Goal: Use online tool/utility: Utilize a website feature to perform a specific function

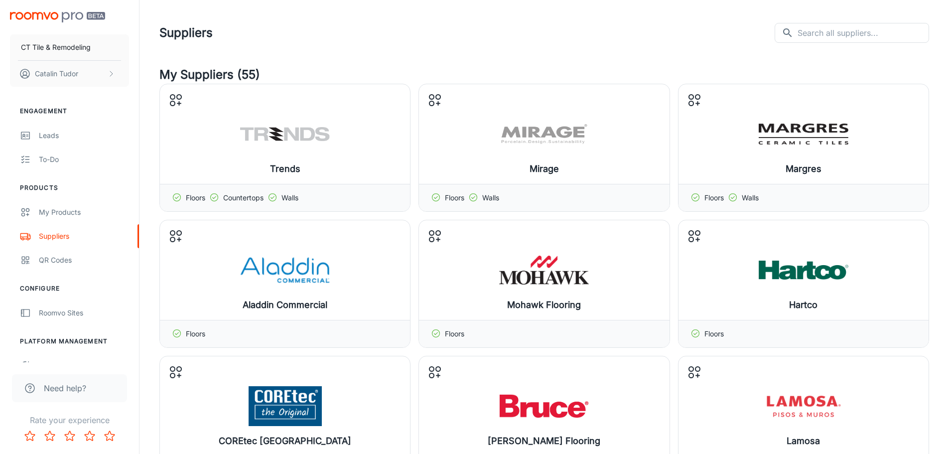
click at [64, 12] on img "scrollable content" at bounding box center [57, 17] width 95 height 10
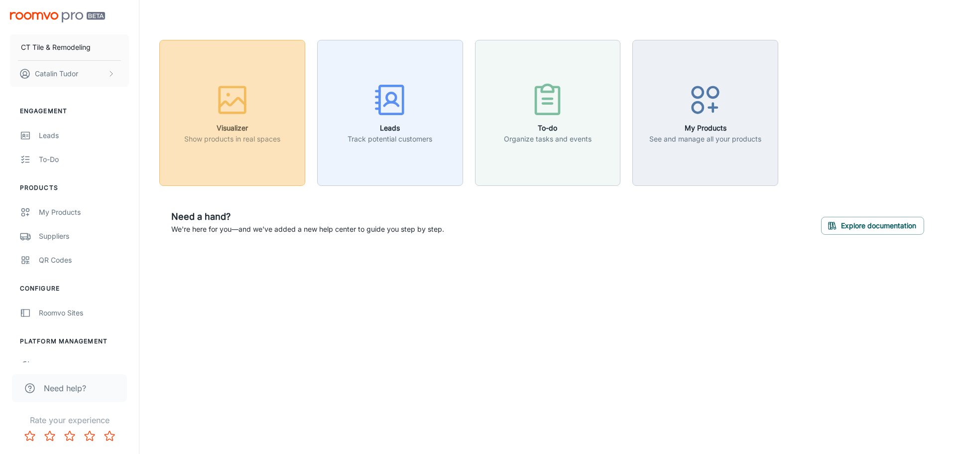
click at [261, 99] on div "button" at bounding box center [232, 101] width 96 height 41
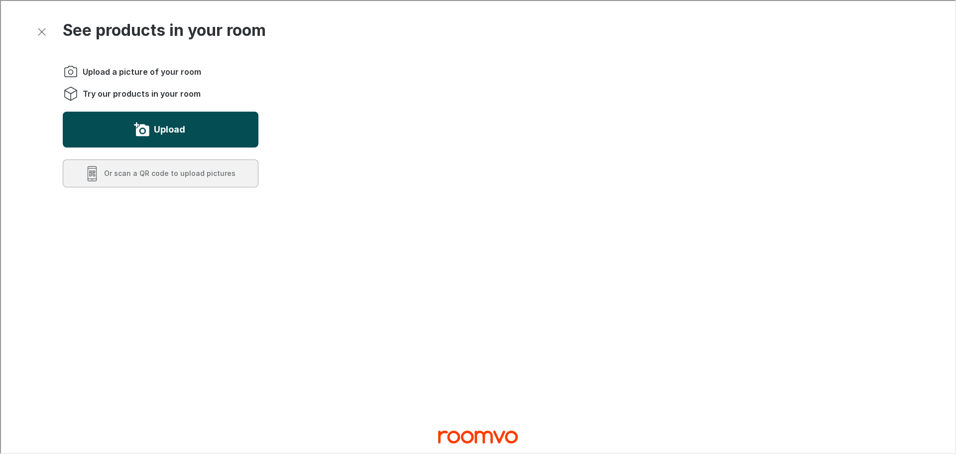
click at [180, 118] on button "Upload" at bounding box center [160, 129] width 196 height 36
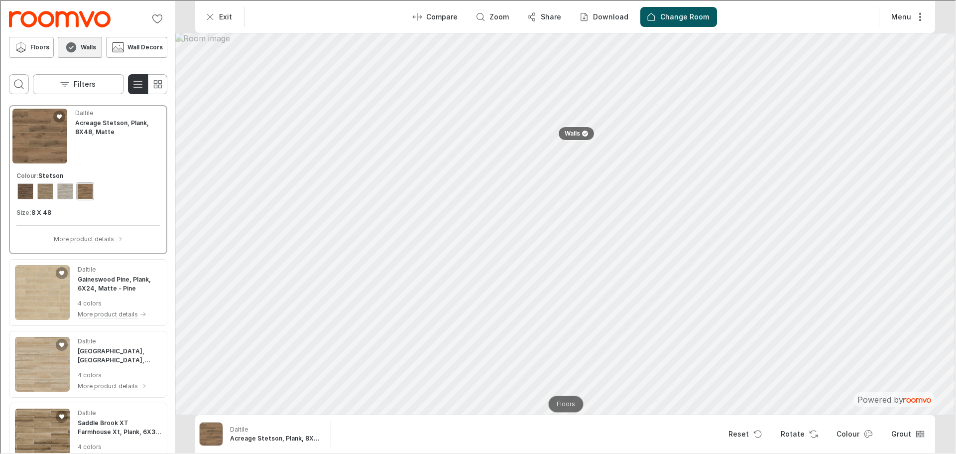
click at [557, 396] on button "Floors" at bounding box center [564, 402] width 35 height 17
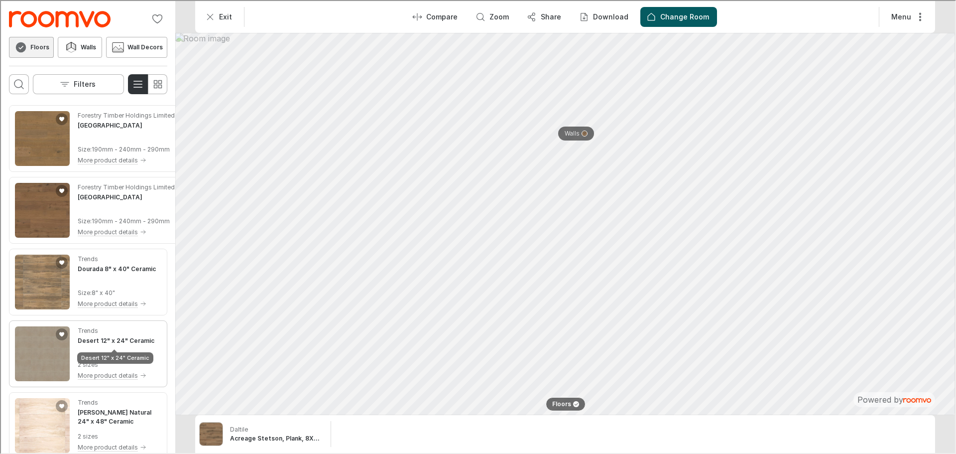
click at [119, 338] on h4 "Desert 12" x 24" Ceramic" at bounding box center [115, 339] width 77 height 9
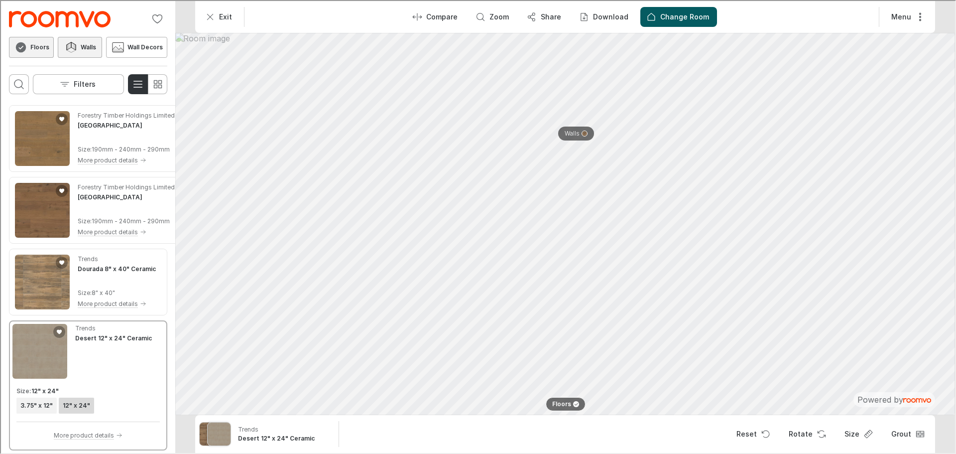
click at [66, 39] on button "Walls" at bounding box center [79, 46] width 44 height 21
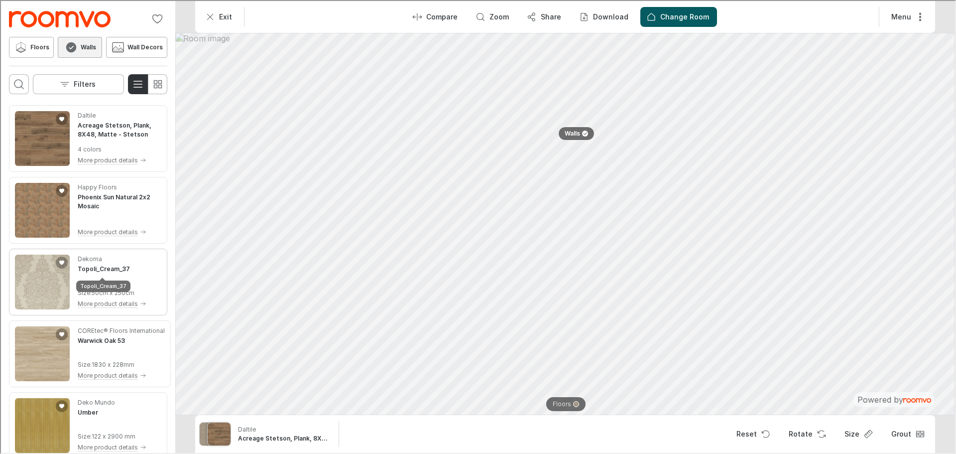
click at [105, 269] on h4 "Topoli_Cream_37" at bounding box center [103, 267] width 52 height 9
click at [107, 418] on div "Deko Mundo Umber Size : 122 x 2900 mm More product details" at bounding box center [111, 424] width 69 height 55
click at [214, 14] on button "Exit" at bounding box center [218, 16] width 41 height 20
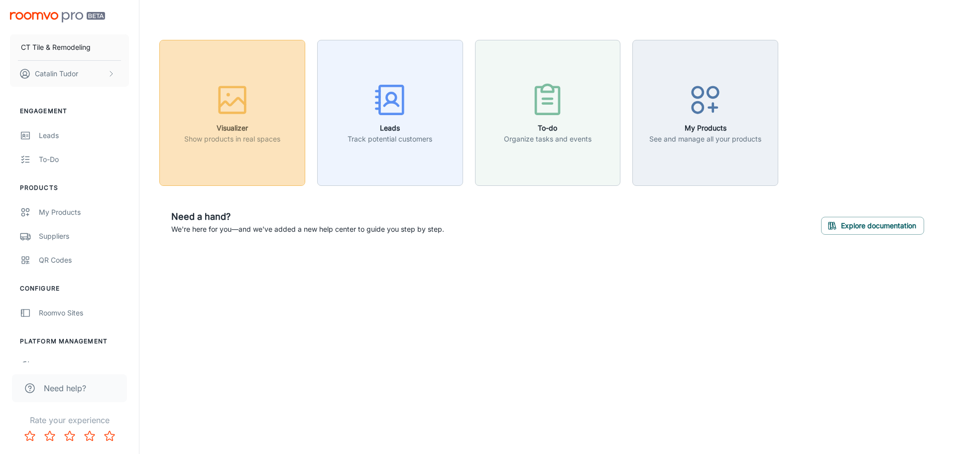
click at [214, 118] on icon "button" at bounding box center [232, 99] width 37 height 37
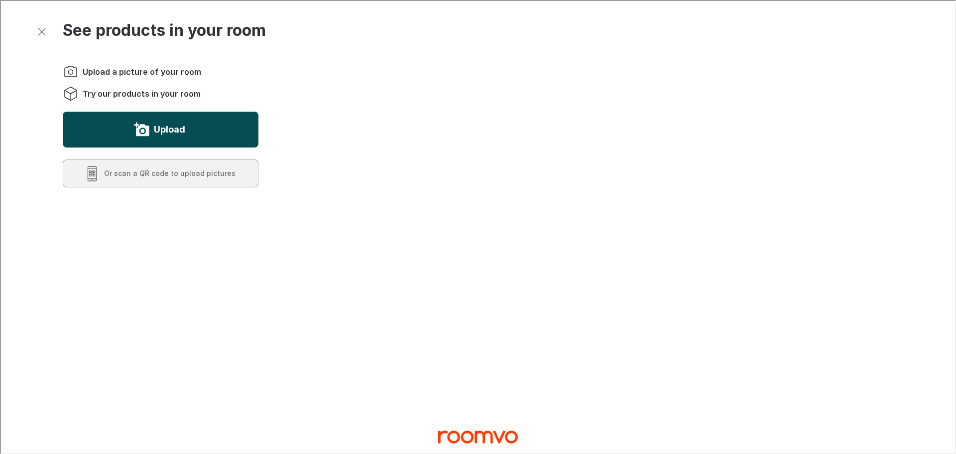
click at [204, 126] on button "Upload" at bounding box center [160, 129] width 196 height 36
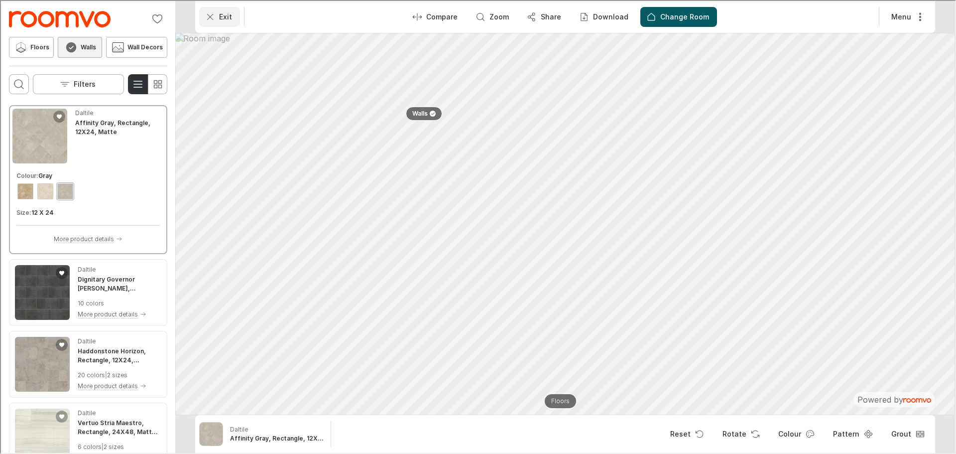
click at [215, 17] on button "Exit" at bounding box center [218, 16] width 41 height 20
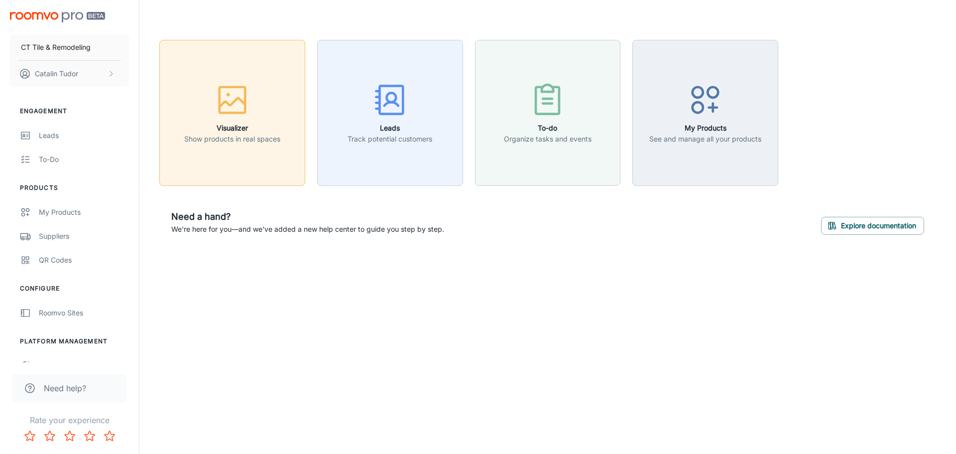
click at [216, 96] on icon "button" at bounding box center [232, 99] width 37 height 37
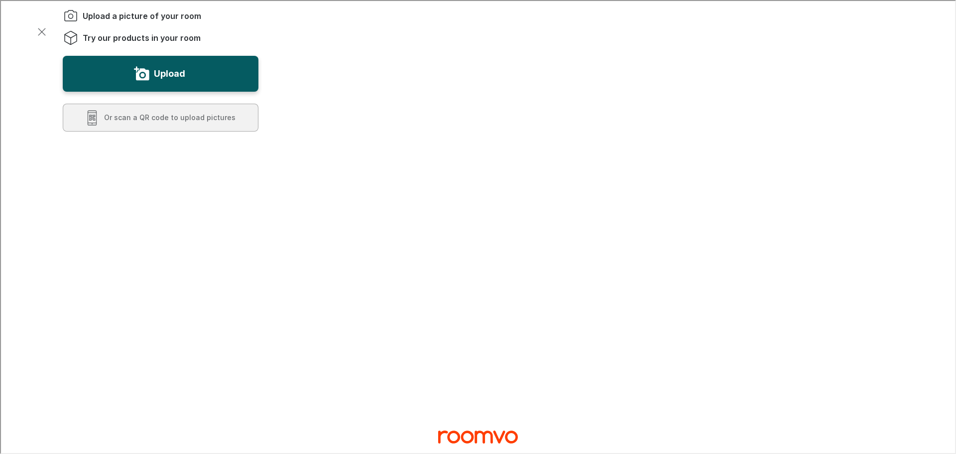
scroll to position [50, 0]
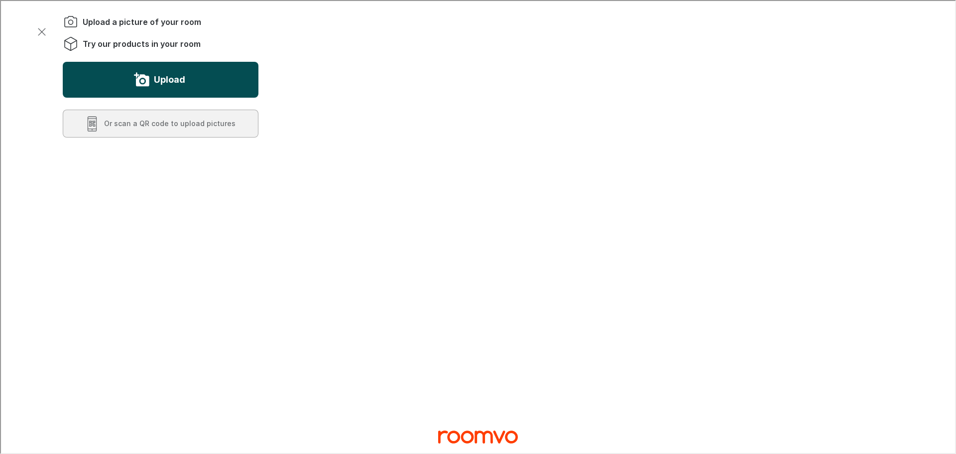
click at [235, 82] on button "Upload" at bounding box center [160, 79] width 196 height 36
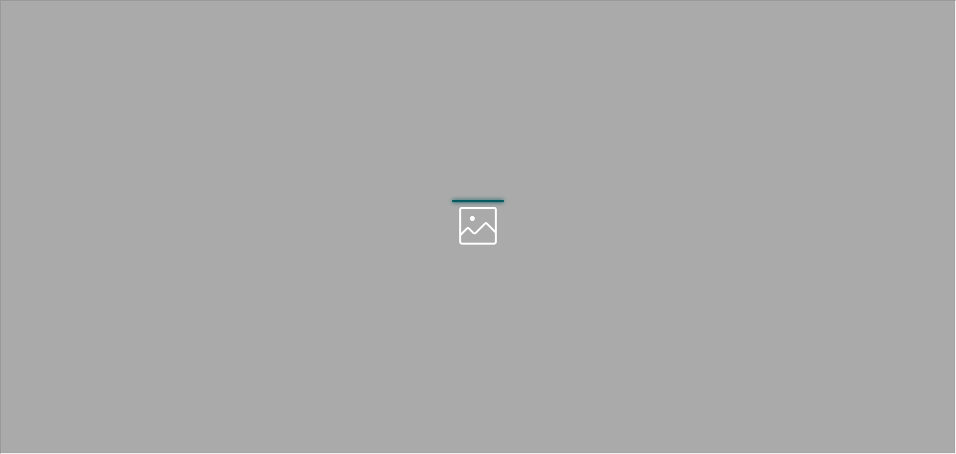
scroll to position [0, 0]
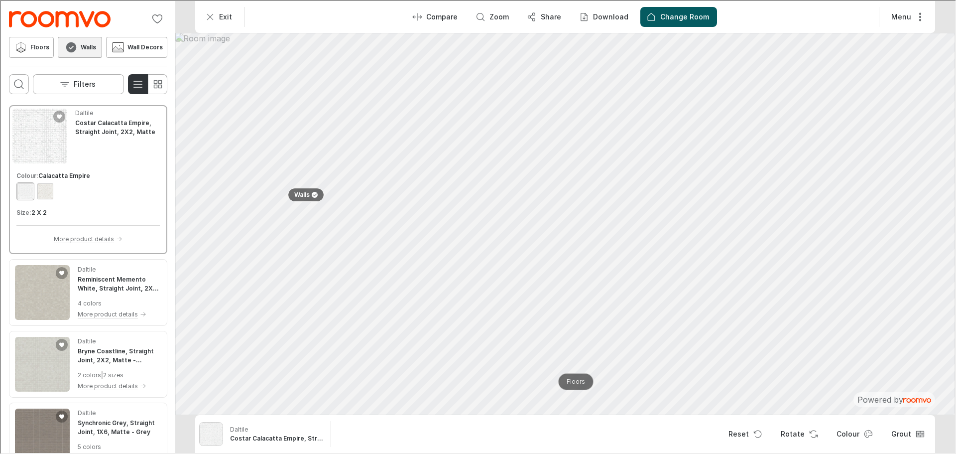
click at [569, 377] on p "Floors" at bounding box center [575, 380] width 18 height 8
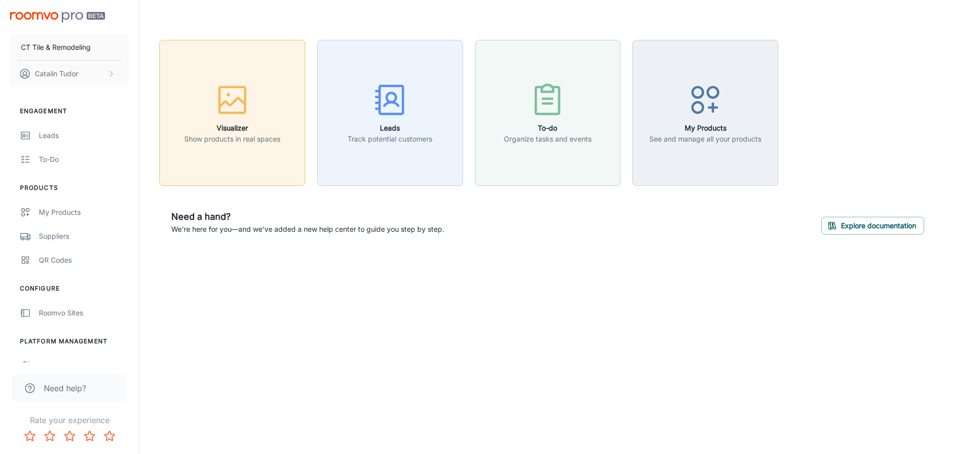
click at [237, 102] on icon "button" at bounding box center [232, 99] width 37 height 37
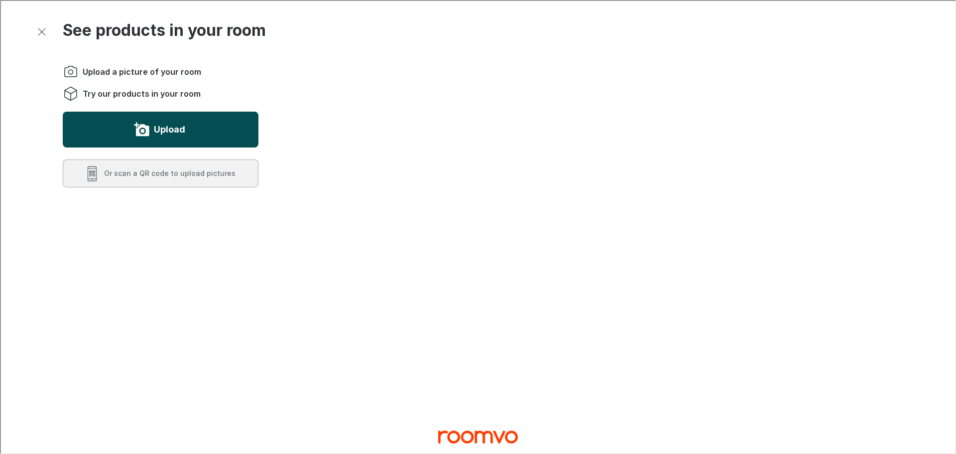
click at [171, 123] on label "Upload" at bounding box center [168, 129] width 31 height 16
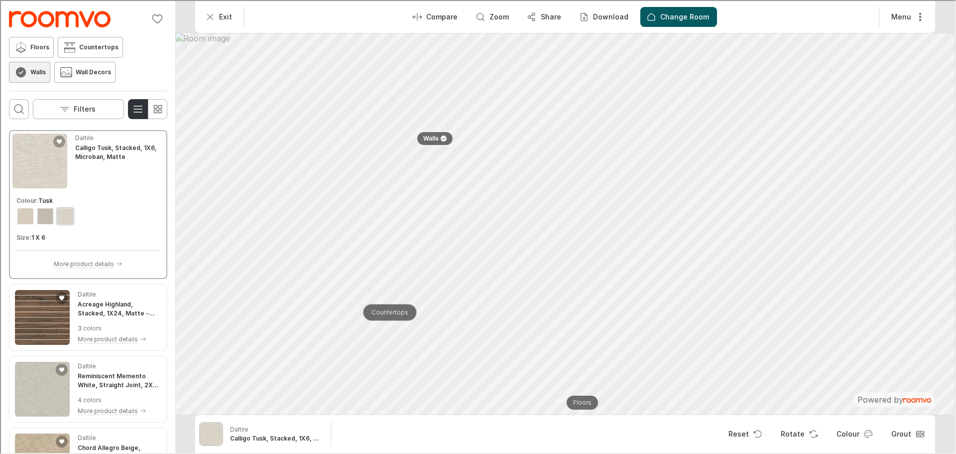
click at [380, 310] on p "Countertops" at bounding box center [388, 311] width 37 height 8
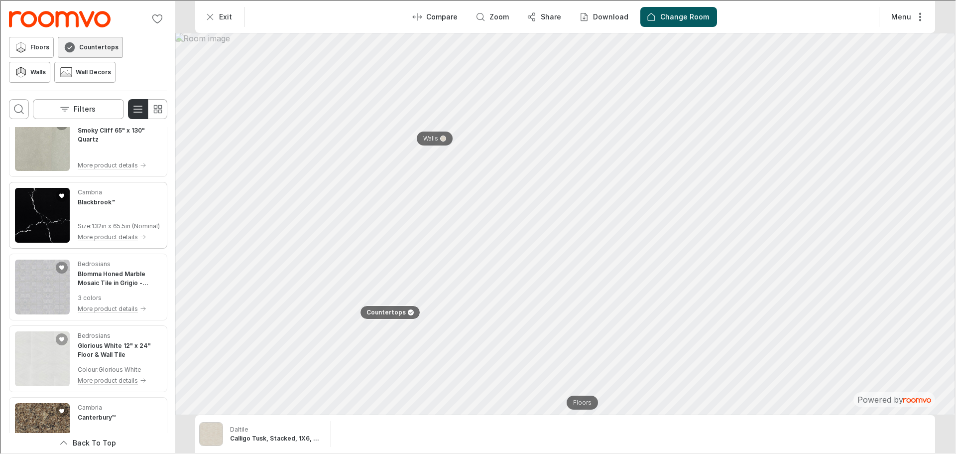
scroll to position [1245, 0]
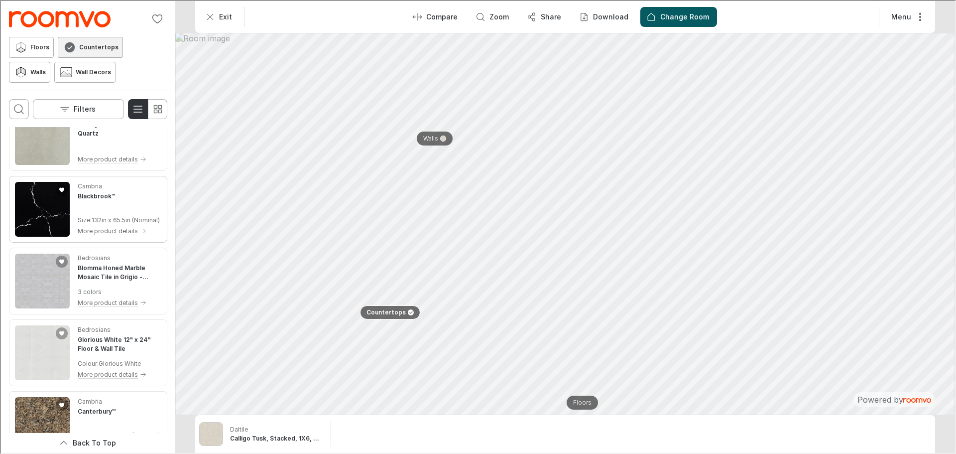
click at [134, 195] on div "Cambria Blackbrook™" at bounding box center [118, 190] width 82 height 19
click at [260, 426] on p "Cambria" at bounding box center [249, 428] width 24 height 9
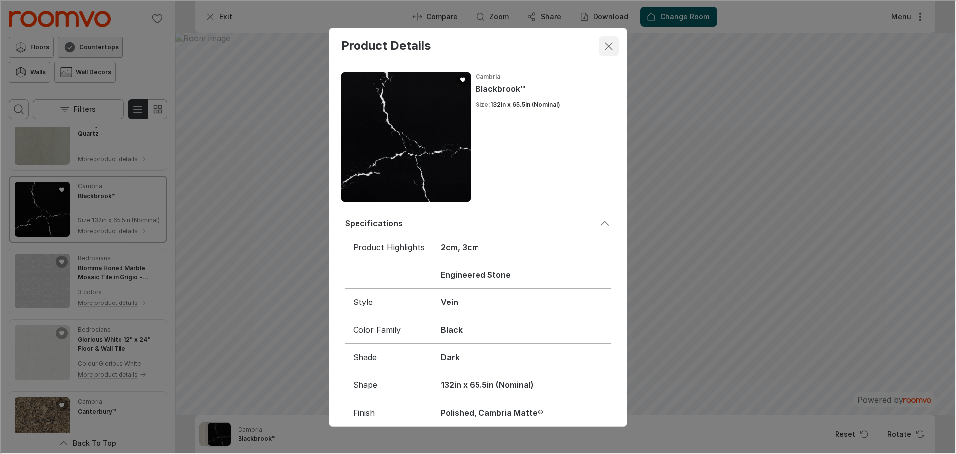
click at [607, 49] on icon "Close dialog" at bounding box center [608, 45] width 12 height 12
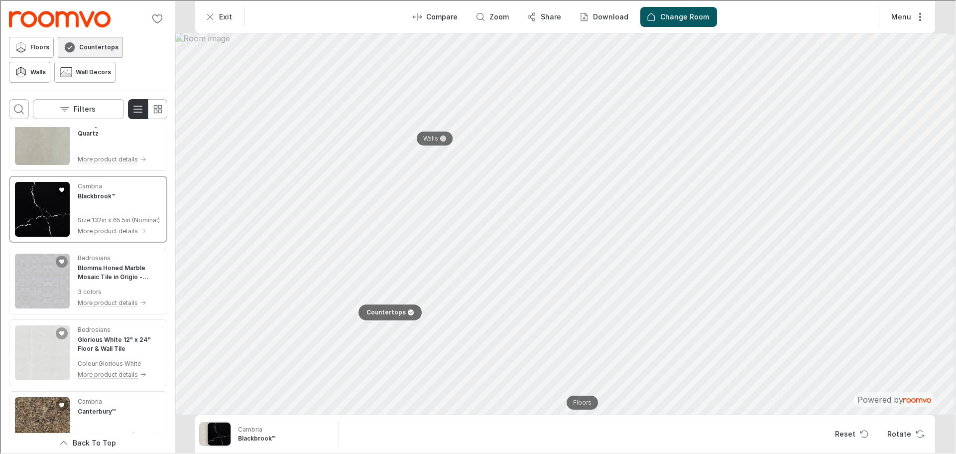
click at [412, 310] on button "Countertops" at bounding box center [389, 311] width 64 height 17
click at [412, 310] on button "Countertops" at bounding box center [389, 311] width 62 height 17
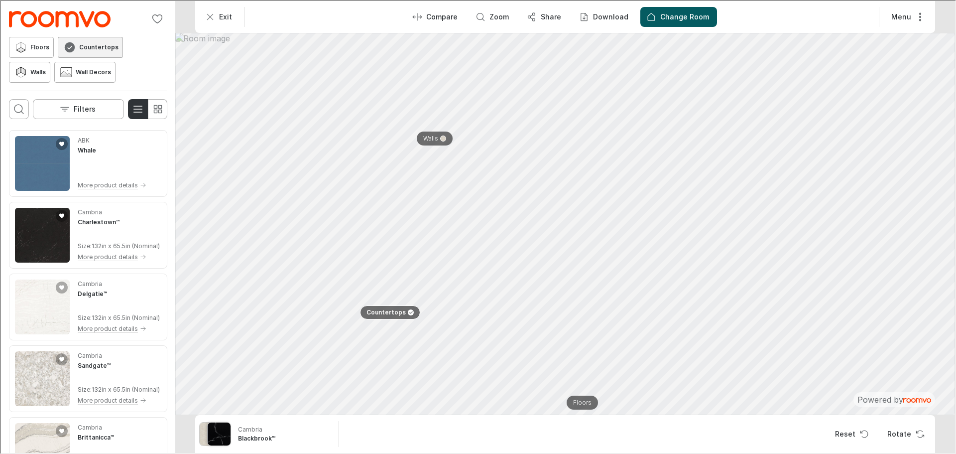
click at [71, 48] on circle at bounding box center [69, 46] width 10 height 10
click at [218, 437] on img "See products applied in the visualizer" at bounding box center [218, 432] width 23 height 23
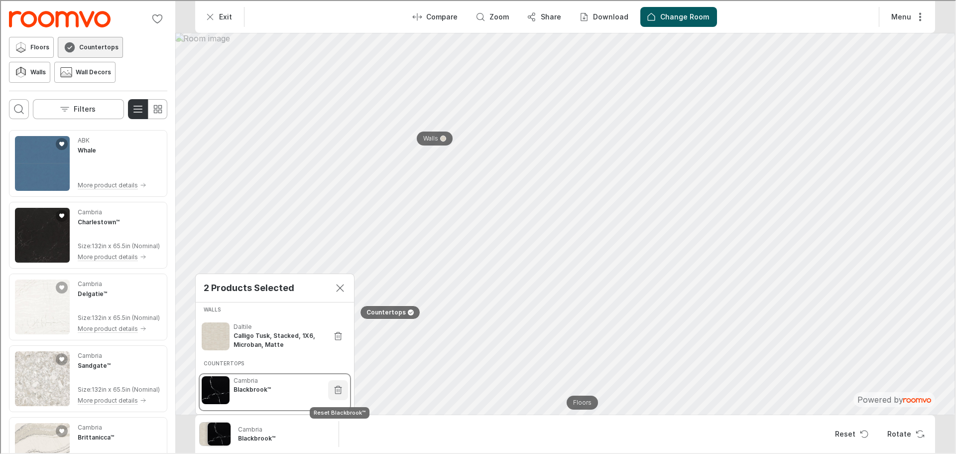
click at [334, 384] on icon "Reset Blackbrook™" at bounding box center [337, 389] width 10 height 10
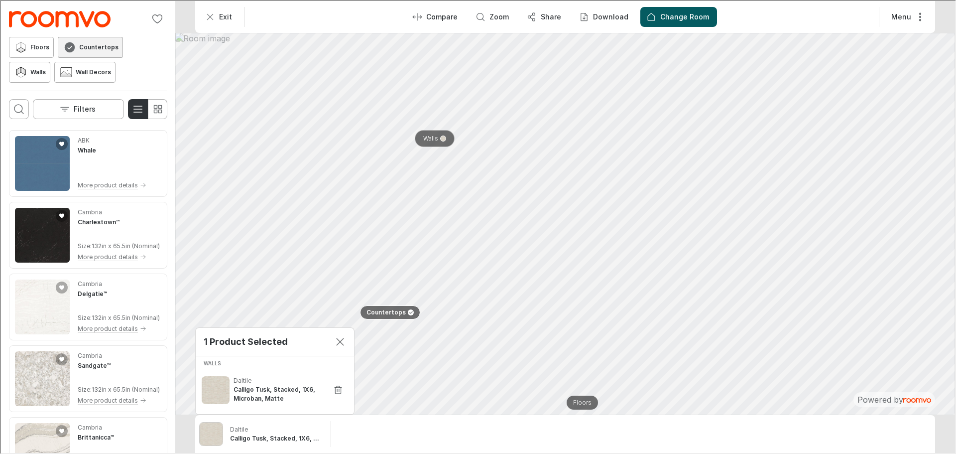
click at [435, 136] on p "Walls" at bounding box center [429, 137] width 15 height 8
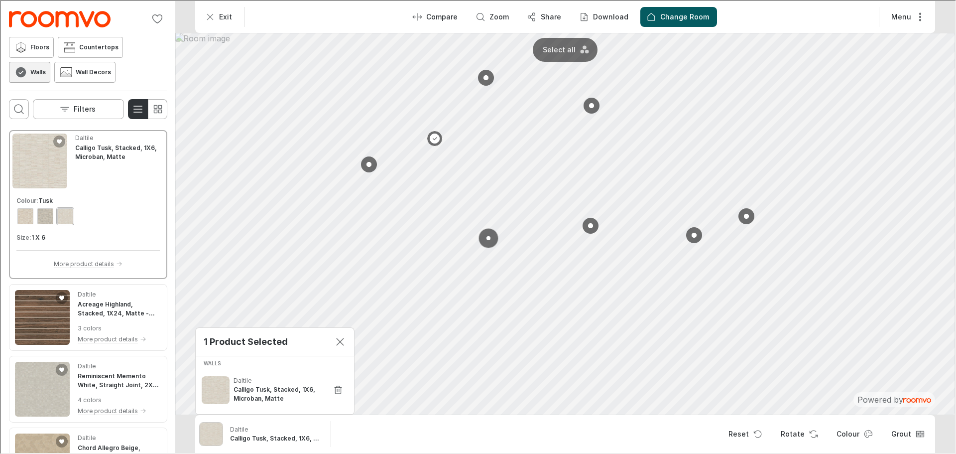
click at [488, 237] on button at bounding box center [488, 237] width 20 height 20
click at [589, 222] on button at bounding box center [590, 225] width 20 height 20
click at [690, 226] on button at bounding box center [693, 235] width 20 height 20
click at [435, 136] on button at bounding box center [434, 138] width 20 height 20
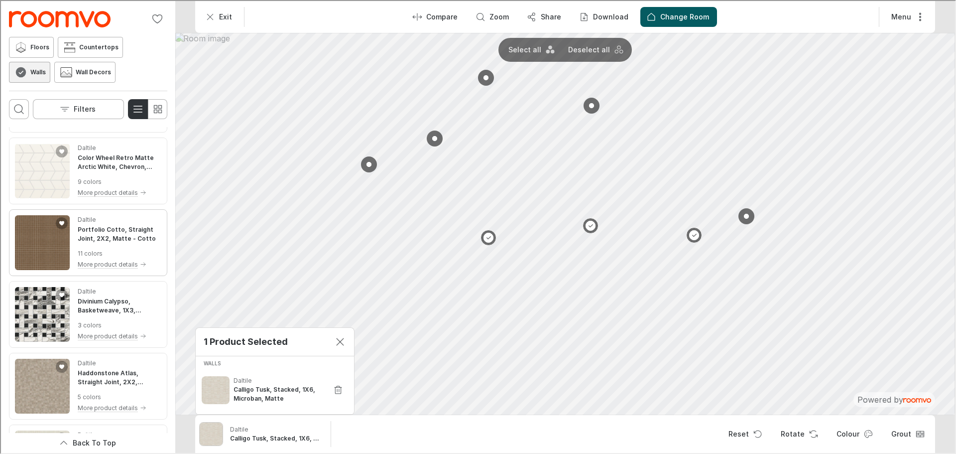
scroll to position [1295, 0]
click at [131, 225] on h4 "Portfolio Cotto, Straight Joint, 2X2, Matte - Cotto" at bounding box center [119, 232] width 84 height 18
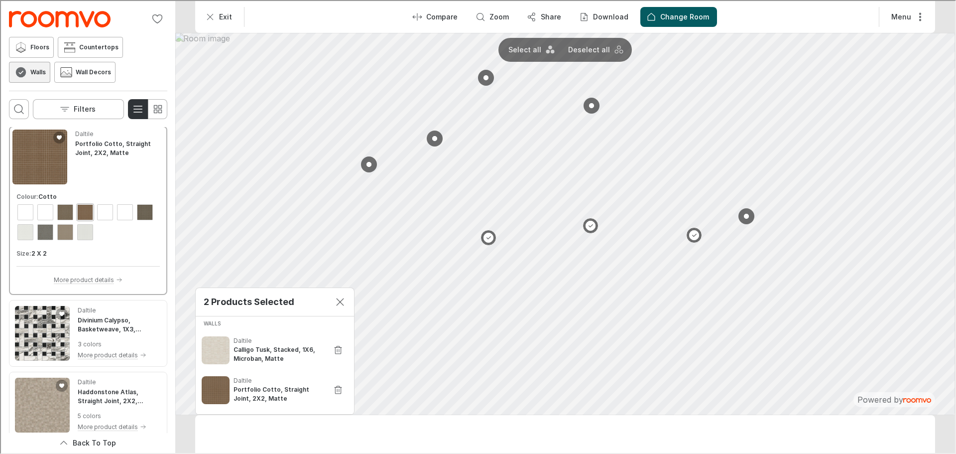
scroll to position [1213, 0]
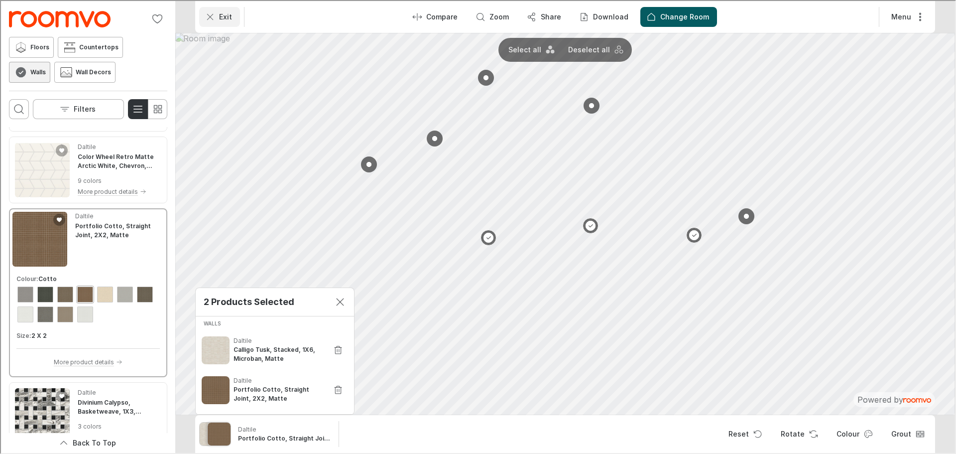
click at [214, 11] on icon "Exit" at bounding box center [209, 16] width 10 height 10
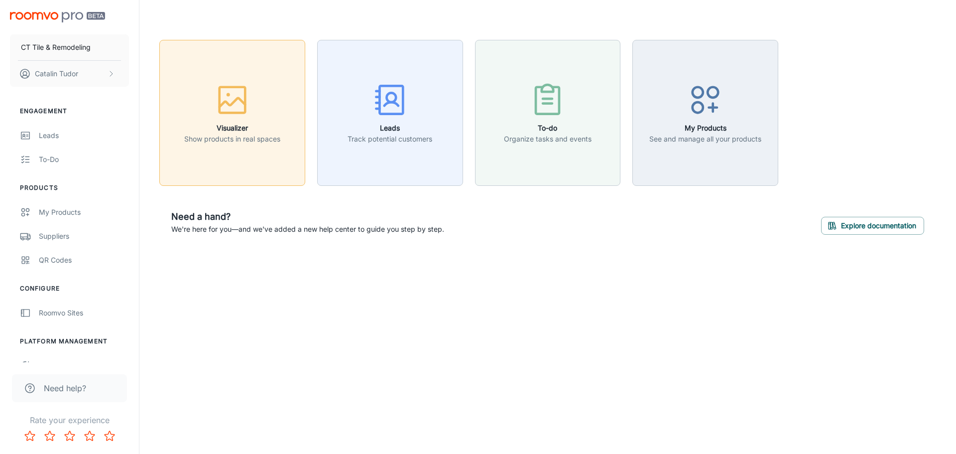
click at [210, 85] on div "button" at bounding box center [232, 101] width 96 height 41
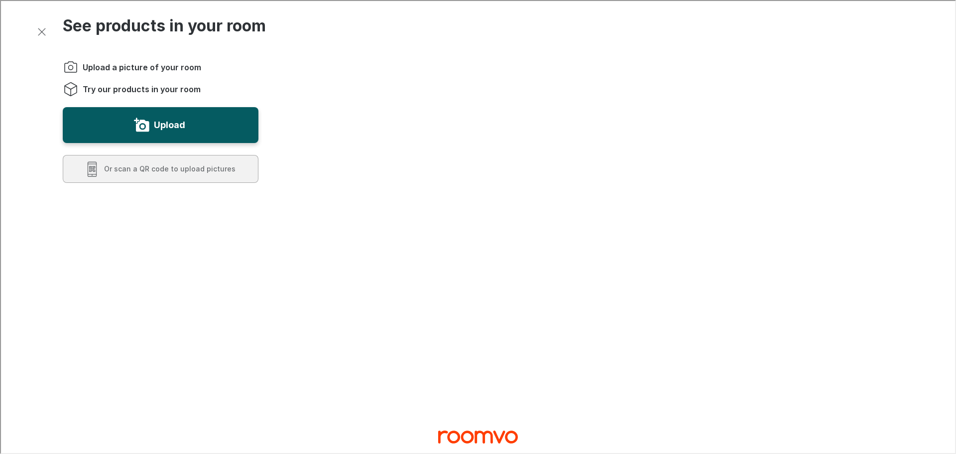
scroll to position [0, 0]
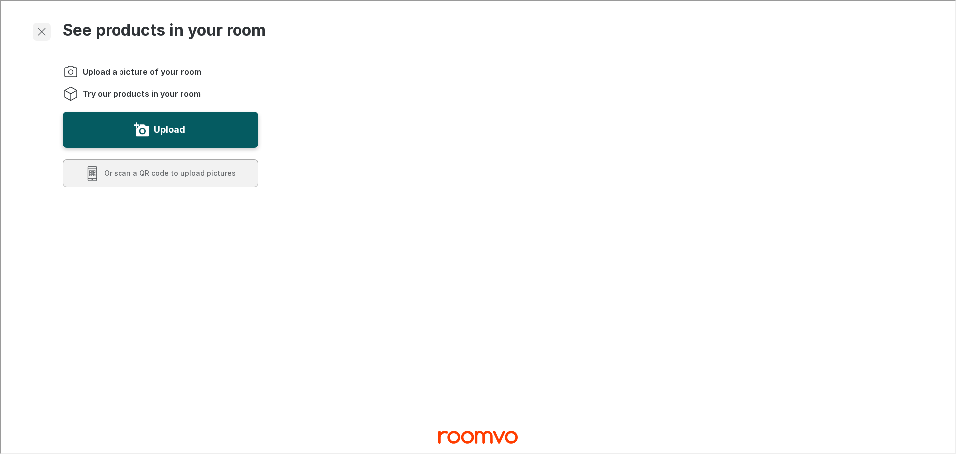
click at [43, 30] on icon "Exit visualizer" at bounding box center [41, 31] width 12 height 12
